Goal: Check status: Check status

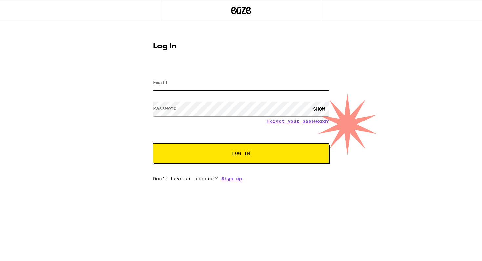
click at [161, 86] on input "Email" at bounding box center [241, 83] width 176 height 15
type input "[EMAIL_ADDRESS][DOMAIN_NAME]"
click at [153, 144] on button "Log In" at bounding box center [241, 154] width 176 height 20
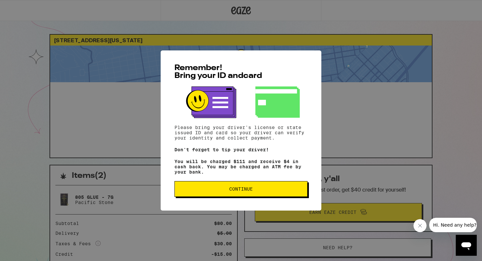
click at [271, 191] on span "Continue" at bounding box center [241, 189] width 122 height 5
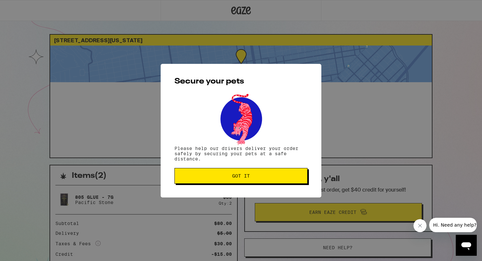
click at [180, 180] on button "Got it" at bounding box center [240, 176] width 133 height 16
click at [196, 178] on span "Got it" at bounding box center [241, 176] width 122 height 5
